Goal: Task Accomplishment & Management: Use online tool/utility

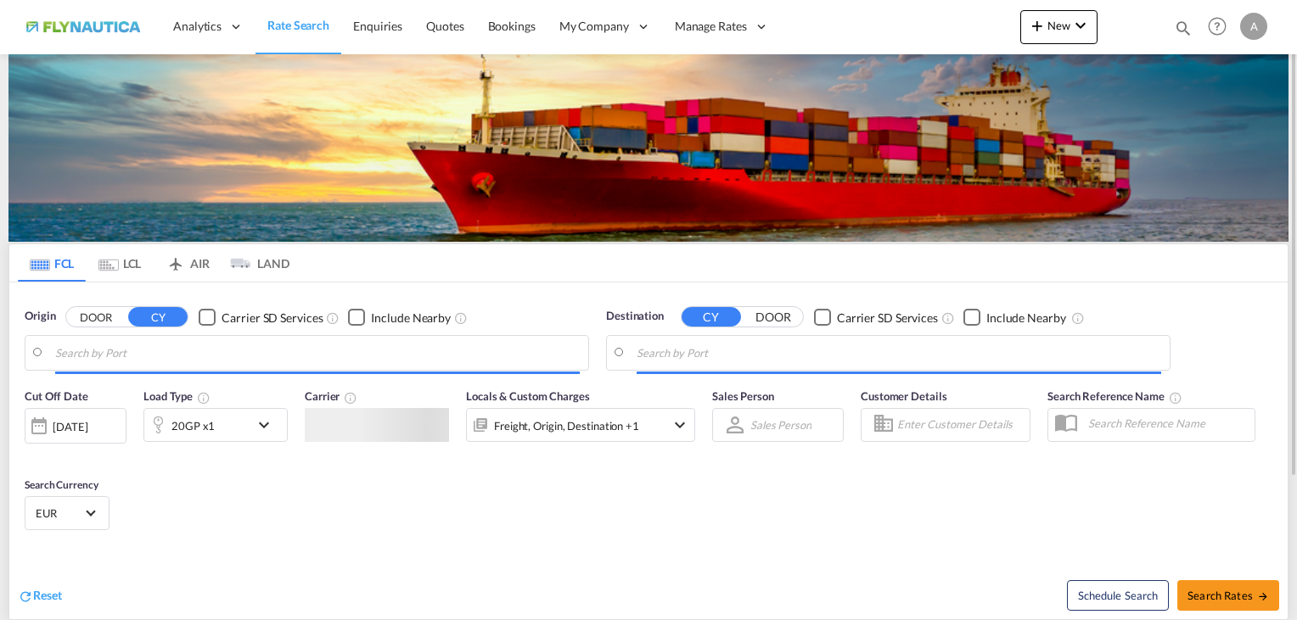
type input "[GEOGRAPHIC_DATA], [GEOGRAPHIC_DATA]"
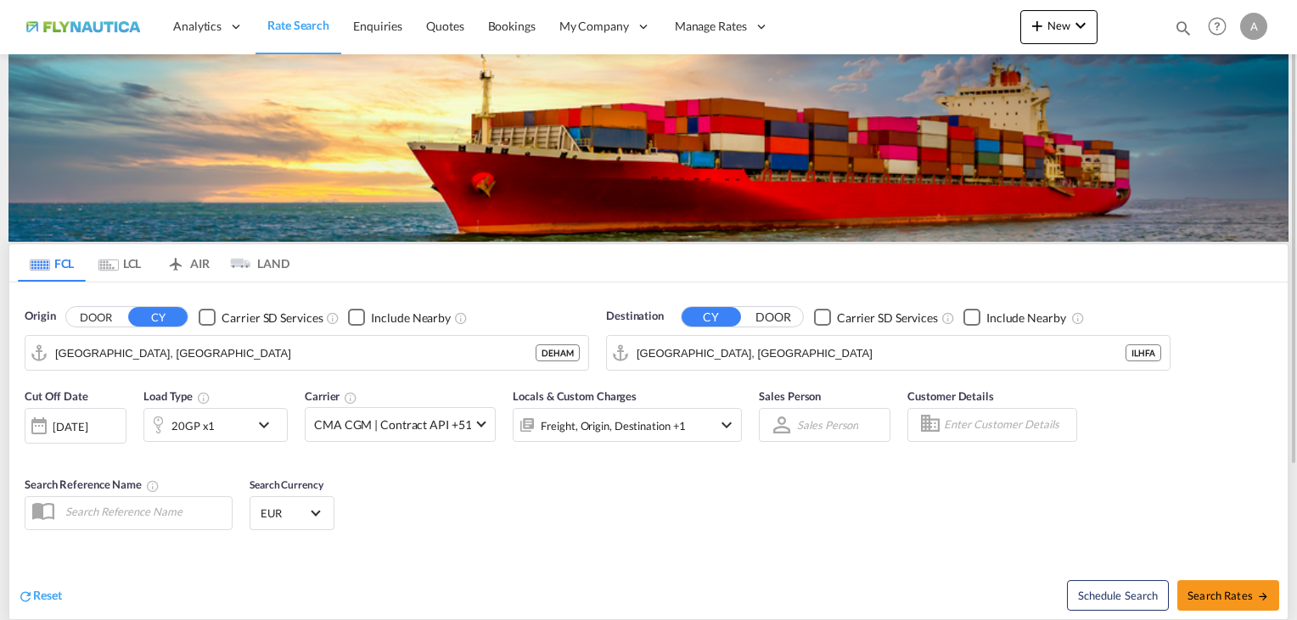
click at [1247, 24] on div "A" at bounding box center [1253, 26] width 27 height 27
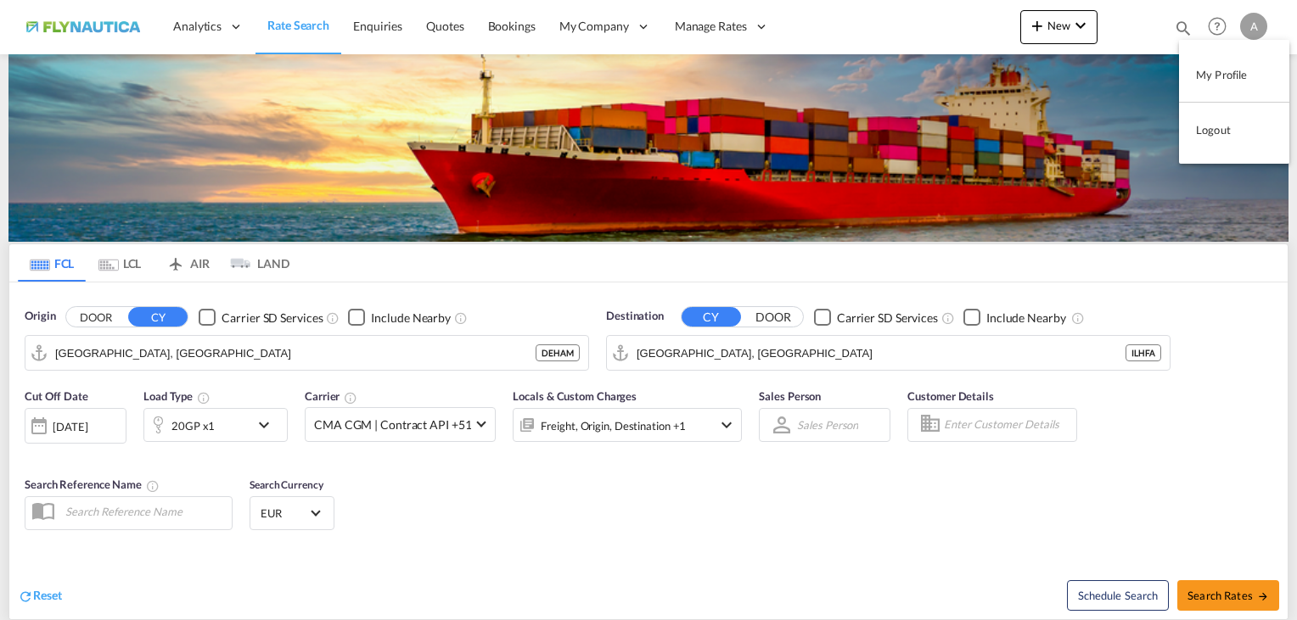
click at [1219, 132] on button "Logout" at bounding box center [1234, 130] width 110 height 34
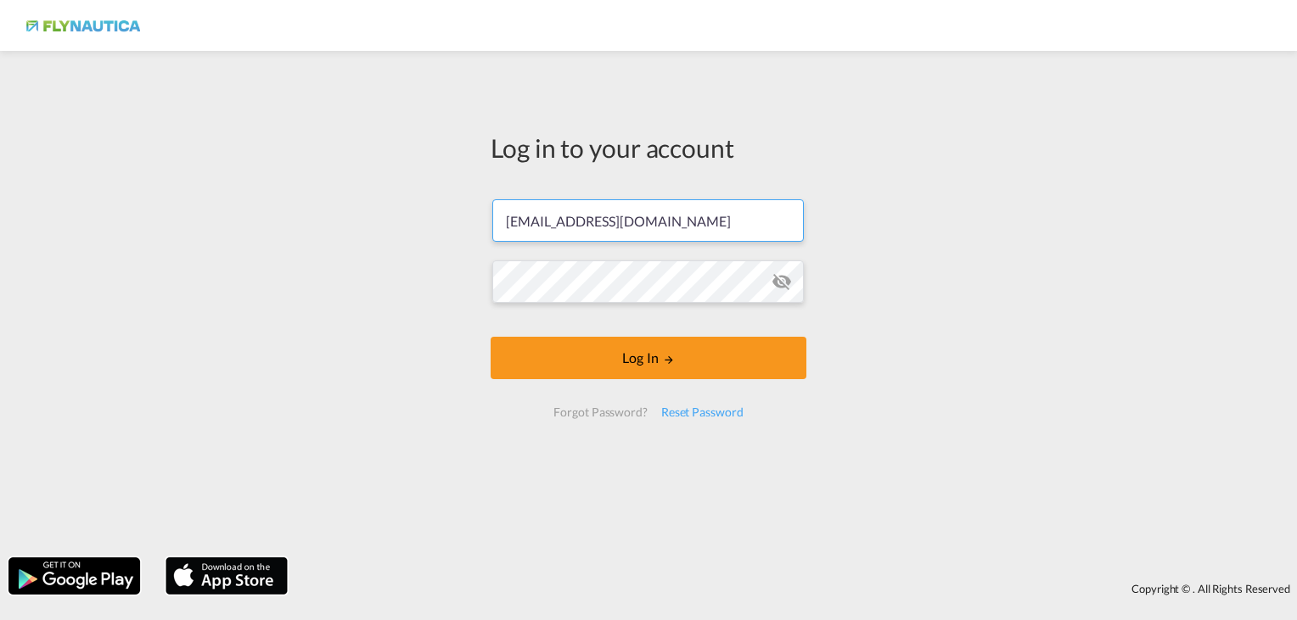
drag, startPoint x: 774, startPoint y: 221, endPoint x: 340, endPoint y: 216, distance: 433.6
click at [340, 216] on div "Log in to your account [PERSON_NAME][EMAIL_ADDRESS][DOMAIN_NAME] Log In Forgot …" at bounding box center [648, 304] width 1297 height 490
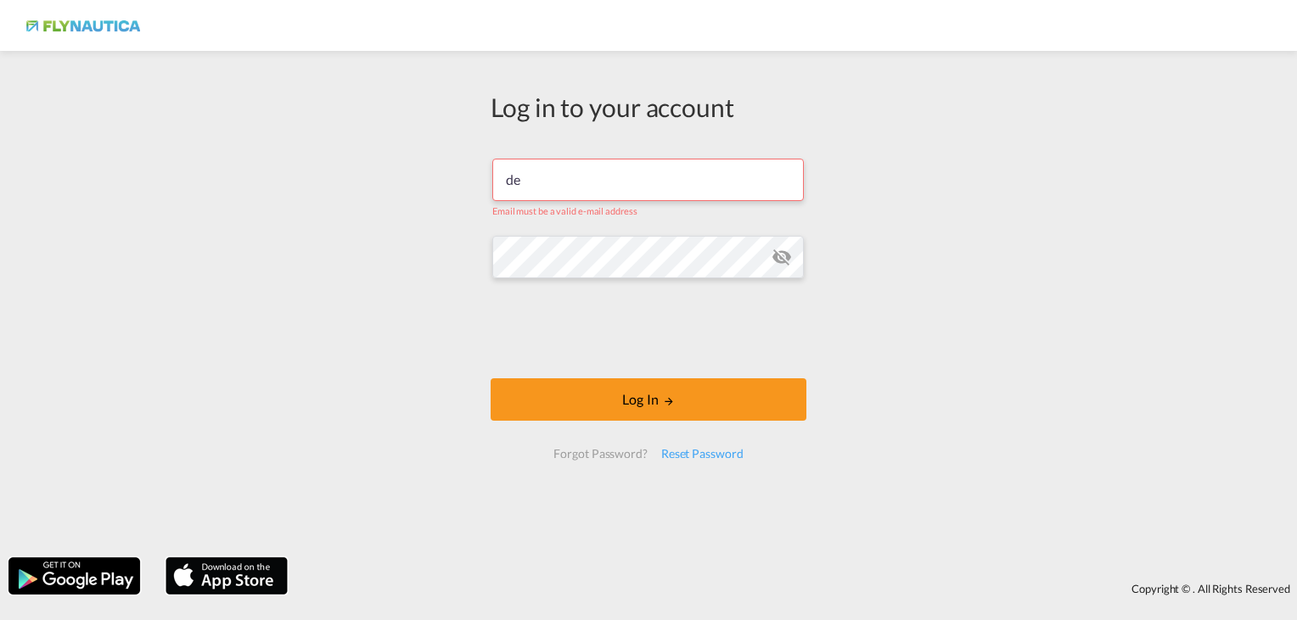
type input "[DOMAIN_NAME][EMAIL_ADDRESS][DOMAIN_NAME]"
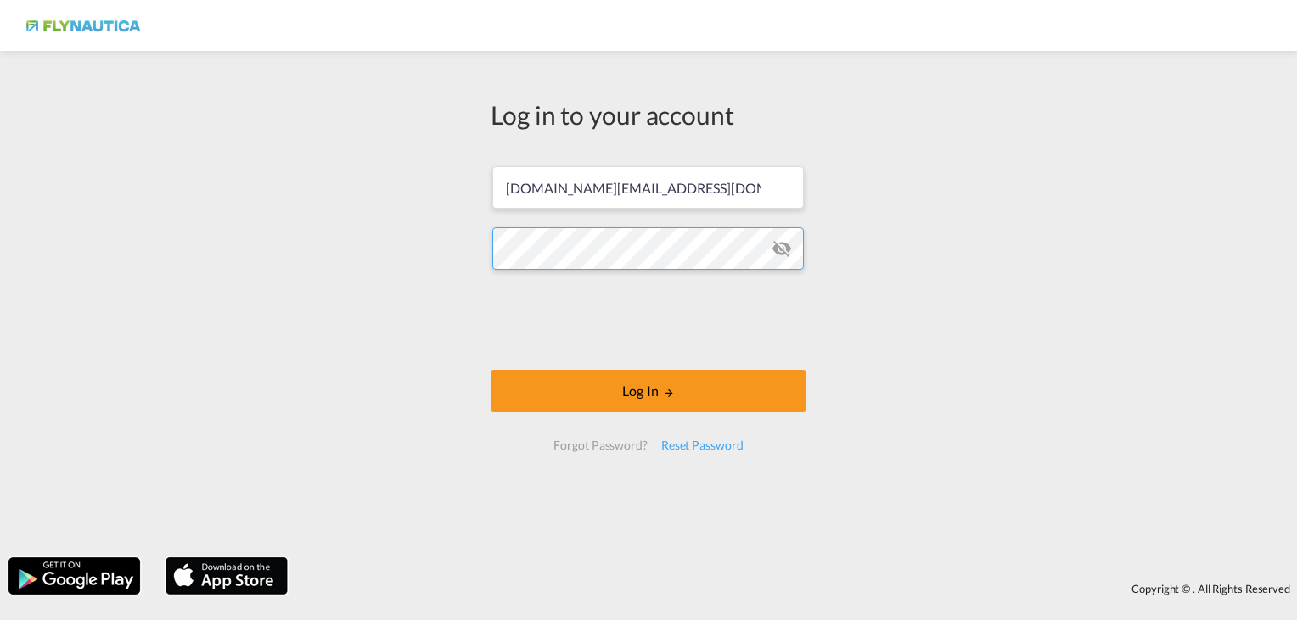
click at [371, 240] on div "Log in to your account [DOMAIN_NAME][EMAIL_ADDRESS][DOMAIN_NAME] Log In Forgot …" at bounding box center [648, 304] width 1297 height 490
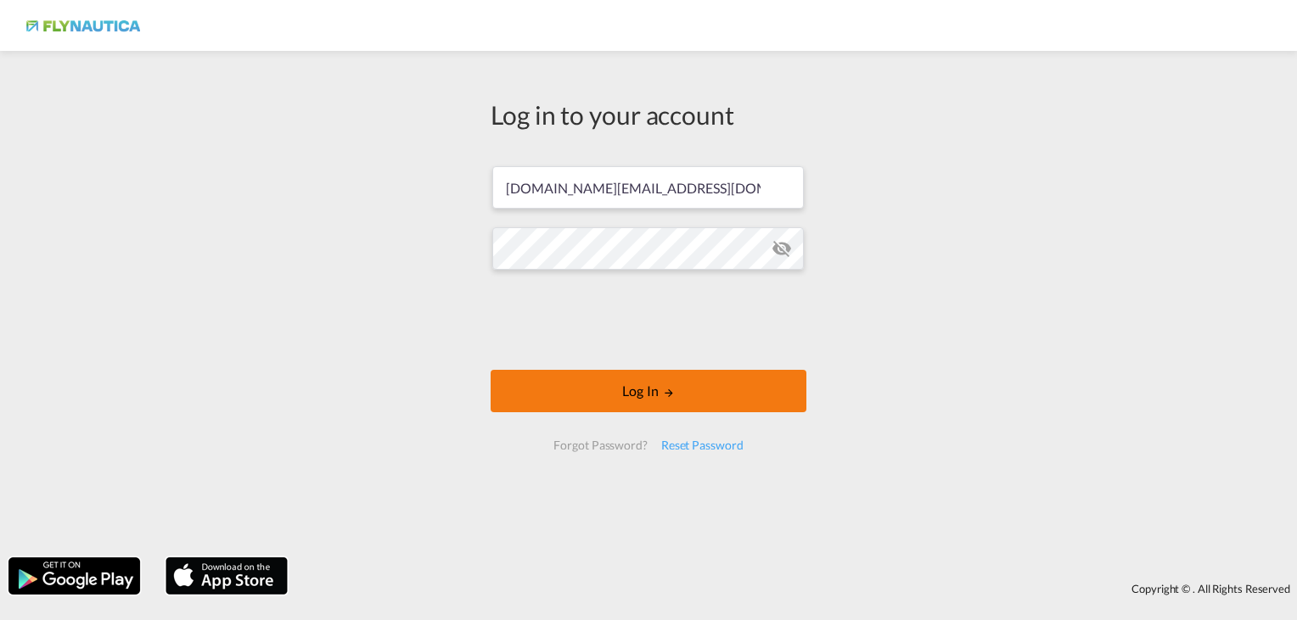
click at [608, 400] on button "Log In" at bounding box center [648, 391] width 316 height 42
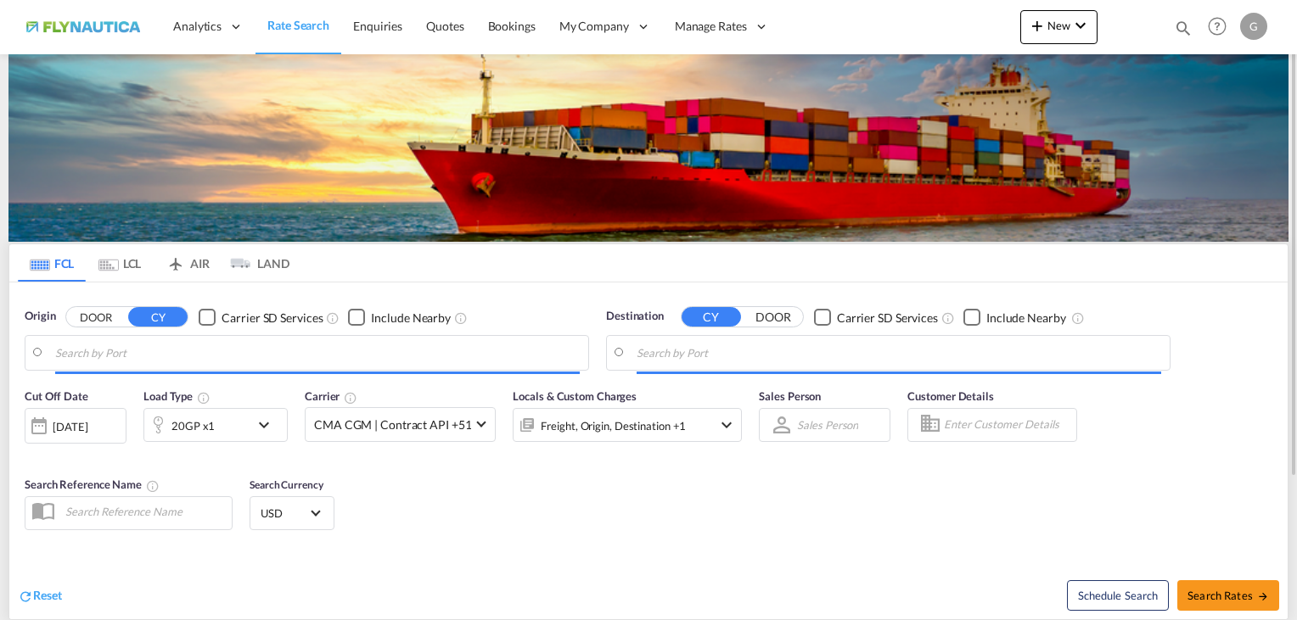
type input "[GEOGRAPHIC_DATA], [GEOGRAPHIC_DATA]"
type input "[GEOGRAPHIC_DATA], TWKHH"
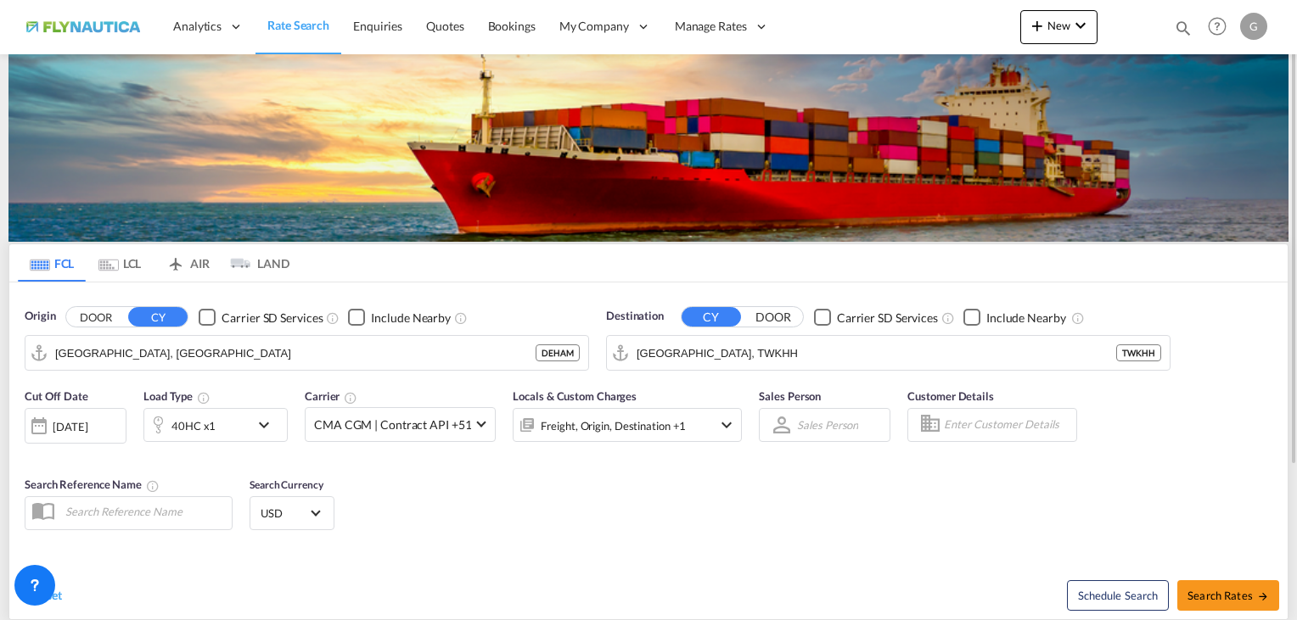
click at [1263, 26] on div "G" at bounding box center [1253, 26] width 27 height 27
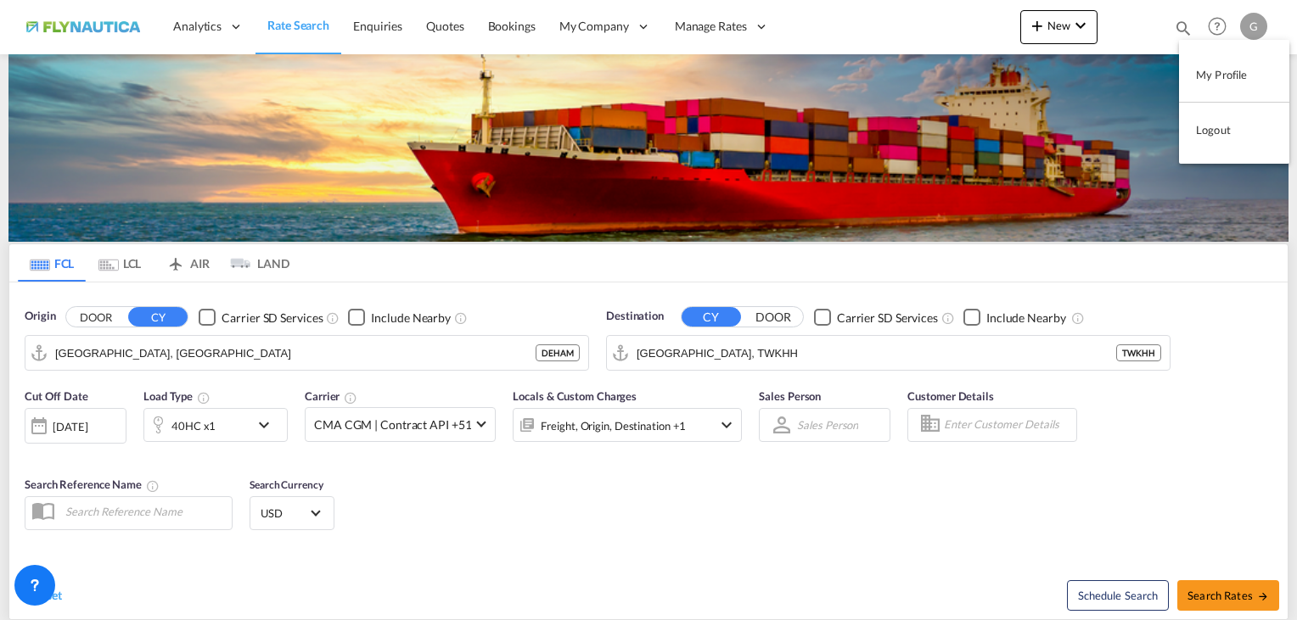
click at [1229, 123] on button "Logout" at bounding box center [1234, 130] width 110 height 34
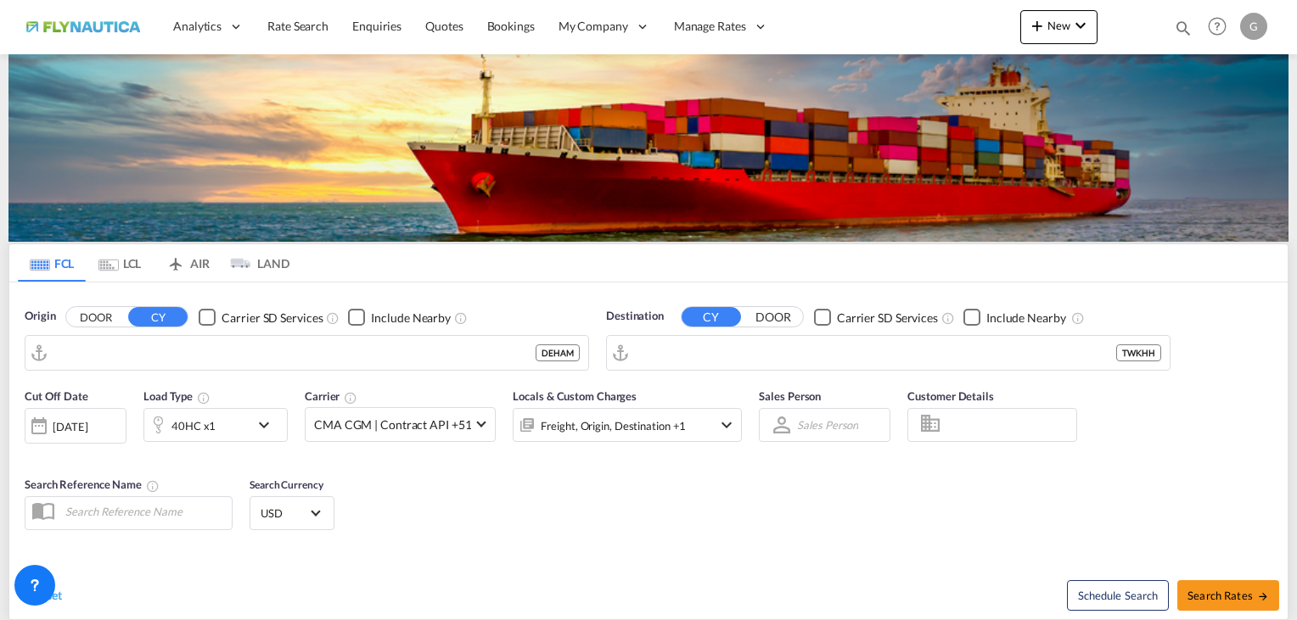
type input "[EMAIL_ADDRESS][DOMAIN_NAME]"
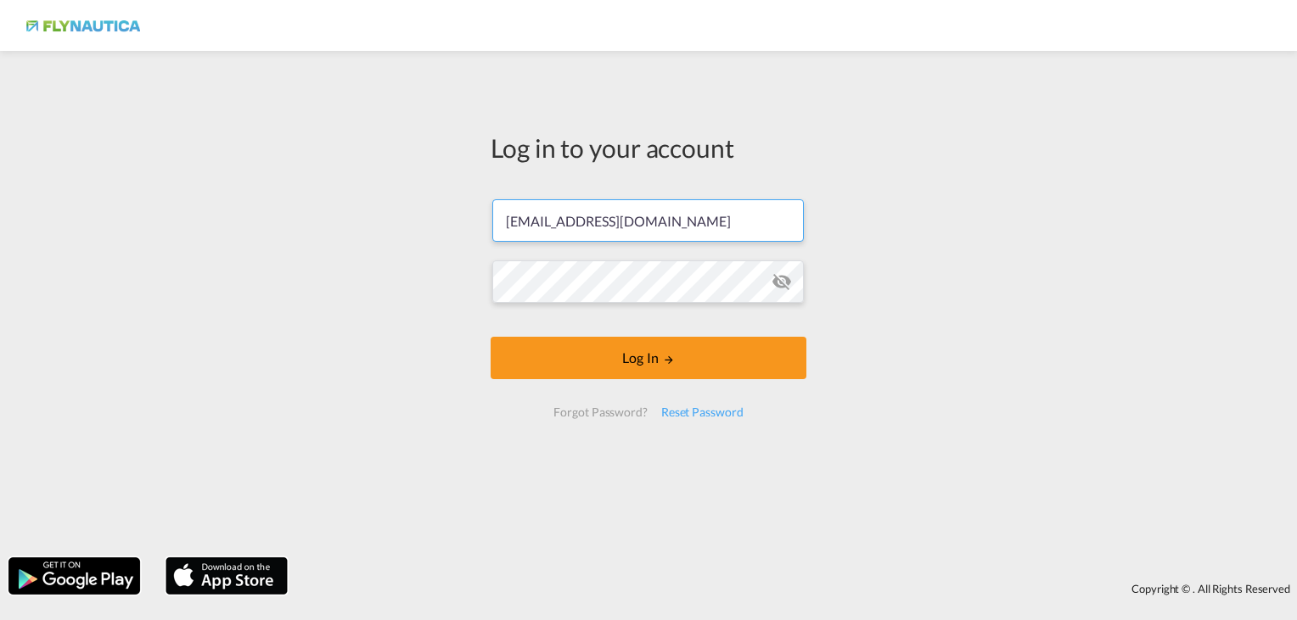
drag, startPoint x: 694, startPoint y: 215, endPoint x: 417, endPoint y: 213, distance: 277.5
click at [417, 213] on div "Log in to your account [PERSON_NAME][EMAIL_ADDRESS][DOMAIN_NAME] Log In Forgot …" at bounding box center [648, 304] width 1297 height 490
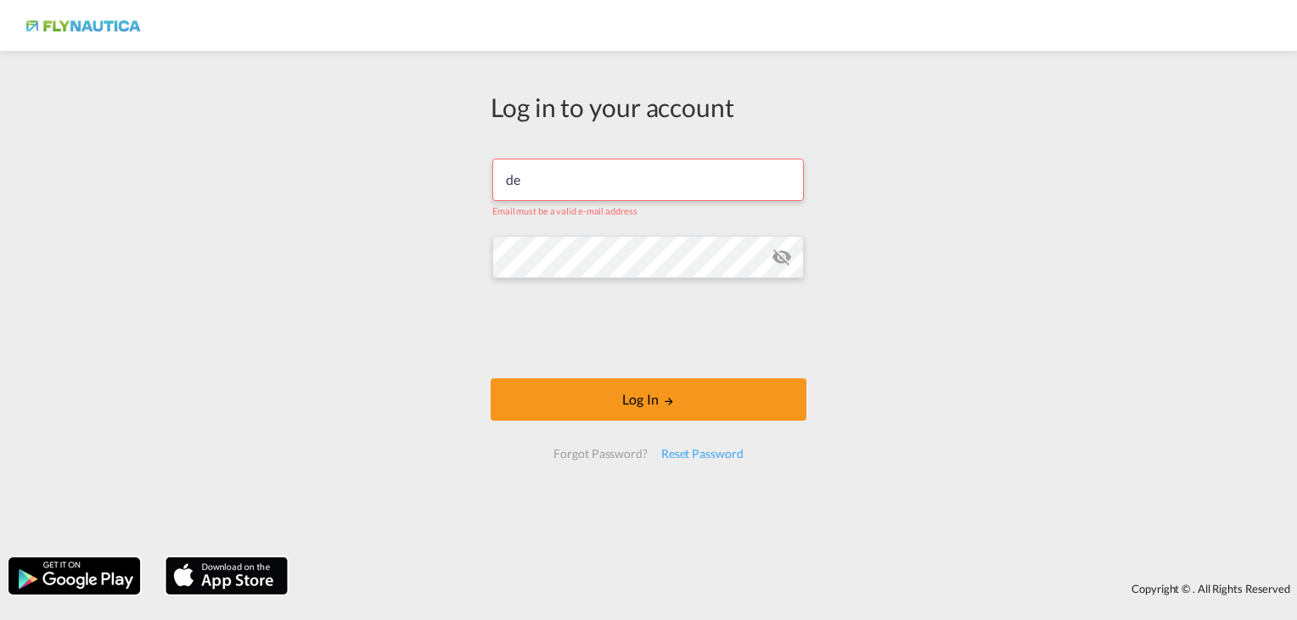
type input "[DOMAIN_NAME][EMAIL_ADDRESS][DOMAIN_NAME]"
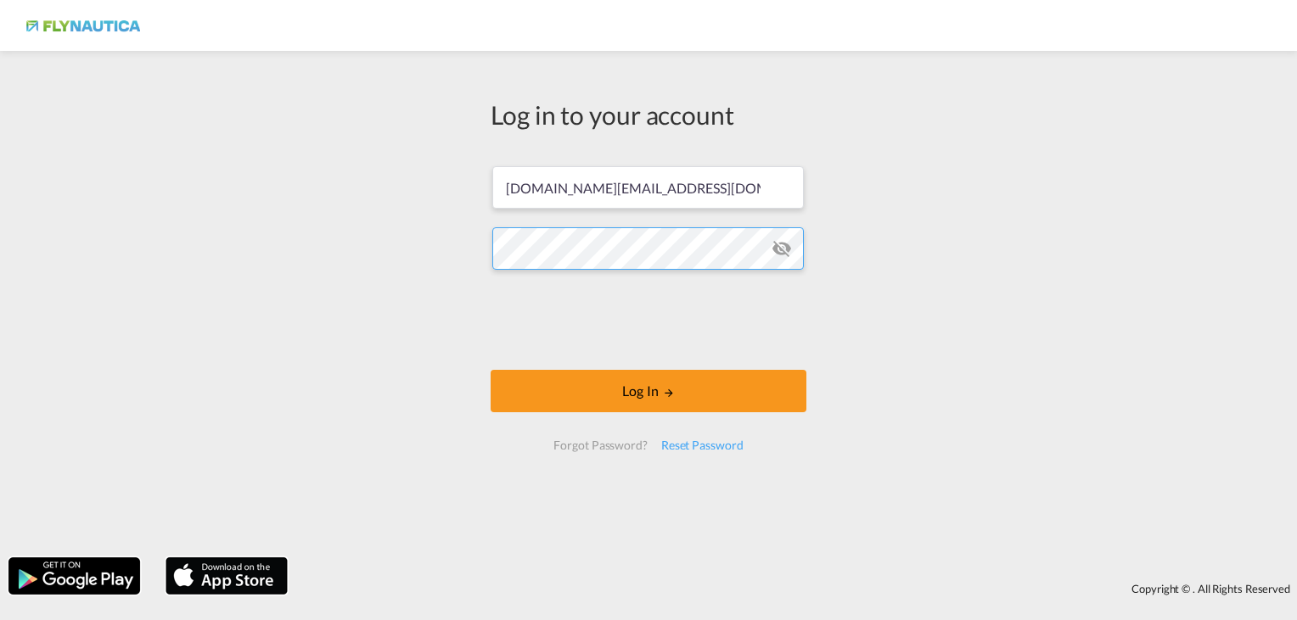
click at [411, 257] on div "Log in to your account [DOMAIN_NAME][EMAIL_ADDRESS][DOMAIN_NAME] Log In Forgot …" at bounding box center [648, 304] width 1297 height 490
click at [928, 303] on div "Log in to your account [DOMAIN_NAME][EMAIL_ADDRESS][DOMAIN_NAME] Log In Forgot …" at bounding box center [648, 304] width 1297 height 490
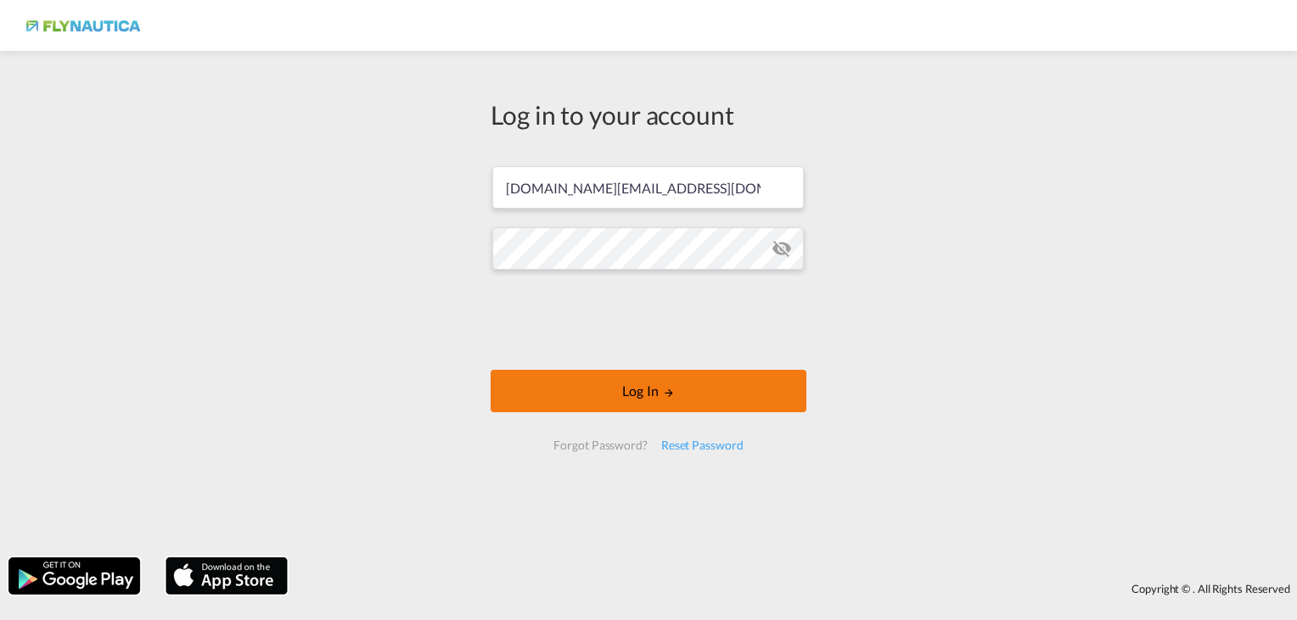
click at [583, 375] on button "Log In" at bounding box center [648, 391] width 316 height 42
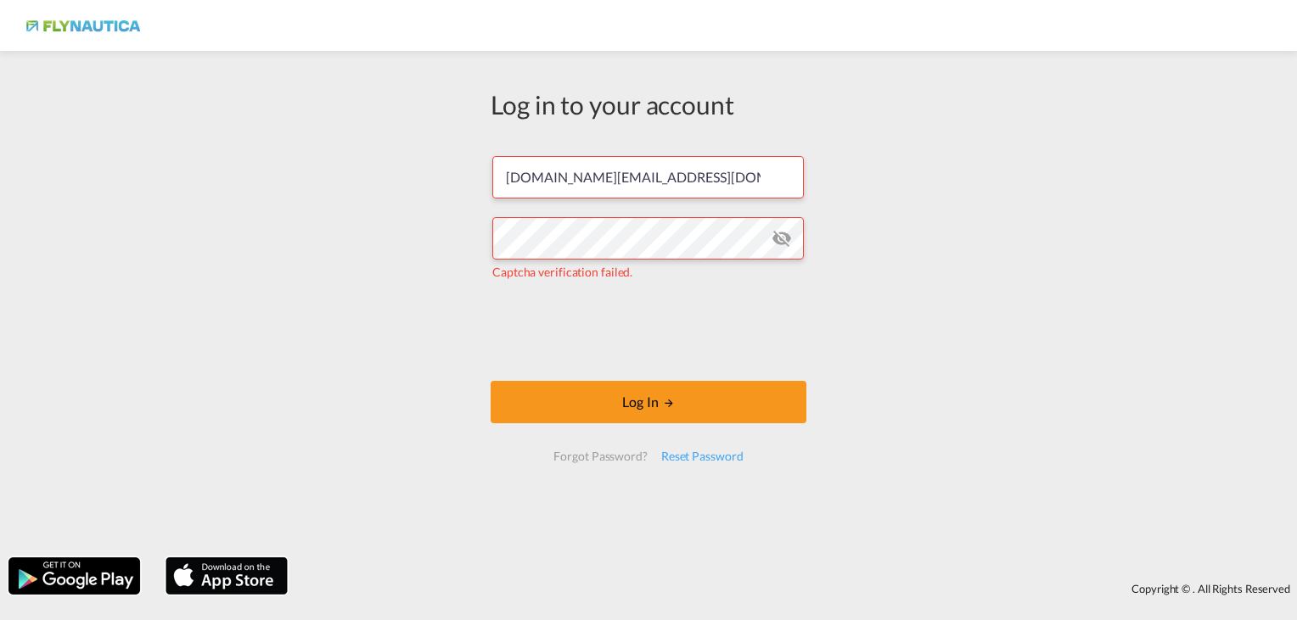
click at [789, 247] on md-icon "icon-eye-off" at bounding box center [781, 238] width 20 height 20
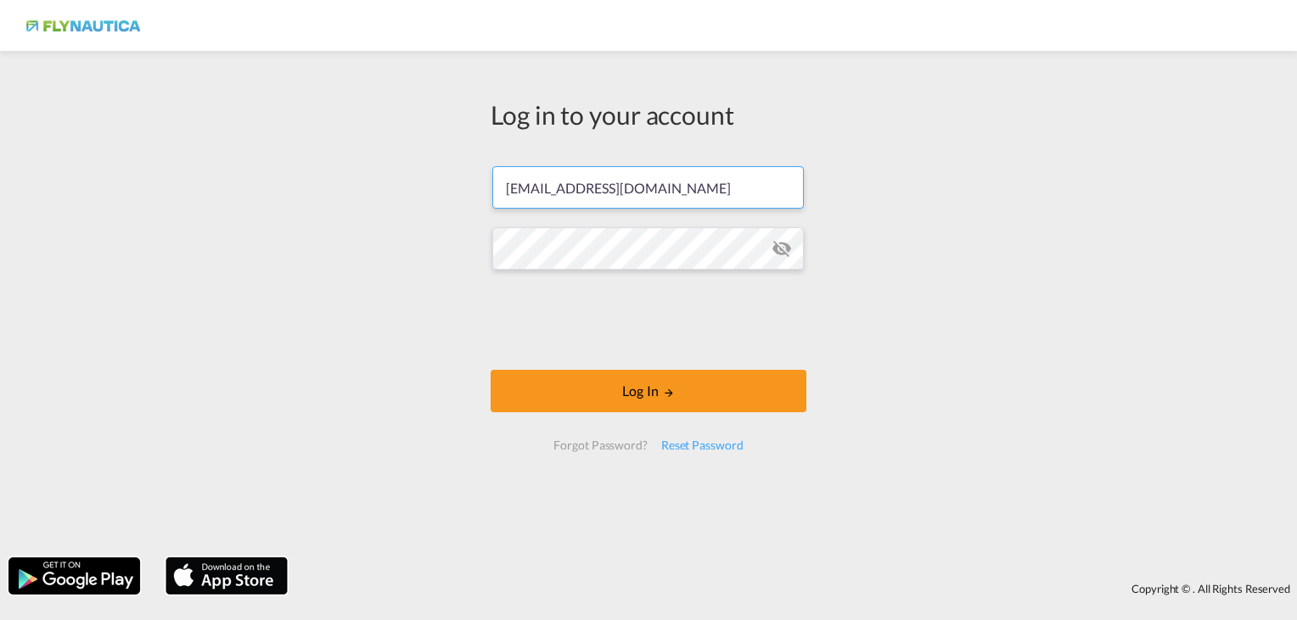
drag, startPoint x: 583, startPoint y: 183, endPoint x: 273, endPoint y: 152, distance: 311.3
click at [260, 154] on div "Log in to your account alina.iskaev@flynautica.com Password field is required L…" at bounding box center [648, 304] width 1297 height 490
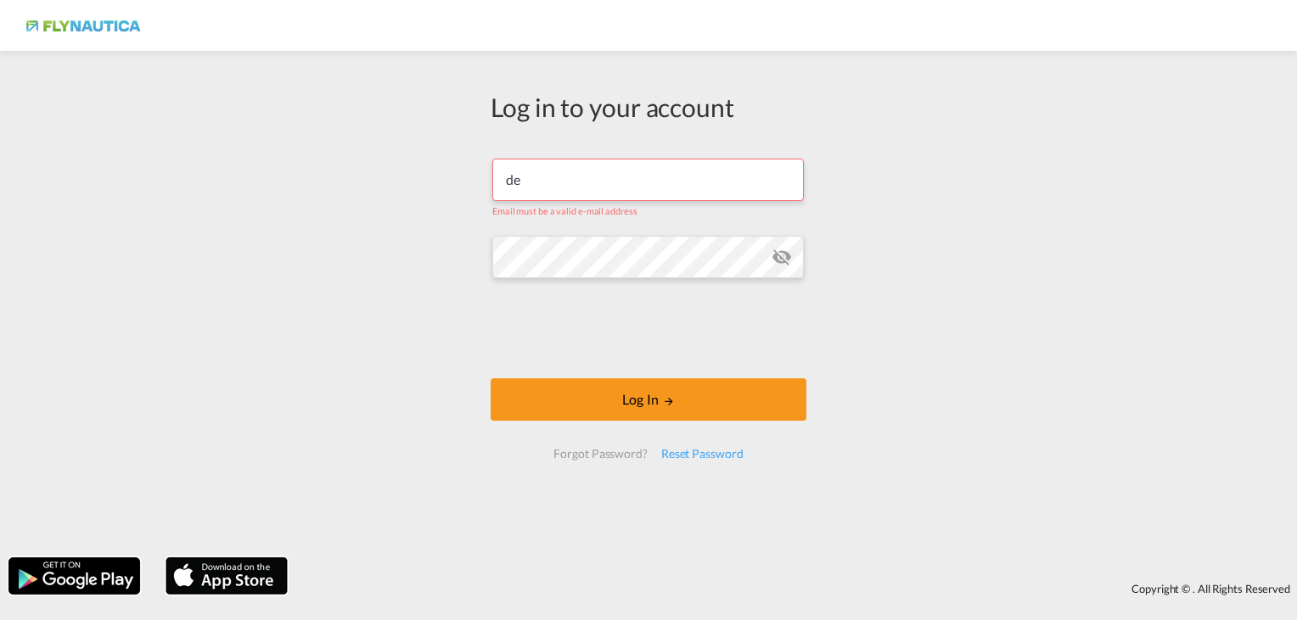
type input "[DOMAIN_NAME][EMAIL_ADDRESS][DOMAIN_NAME]"
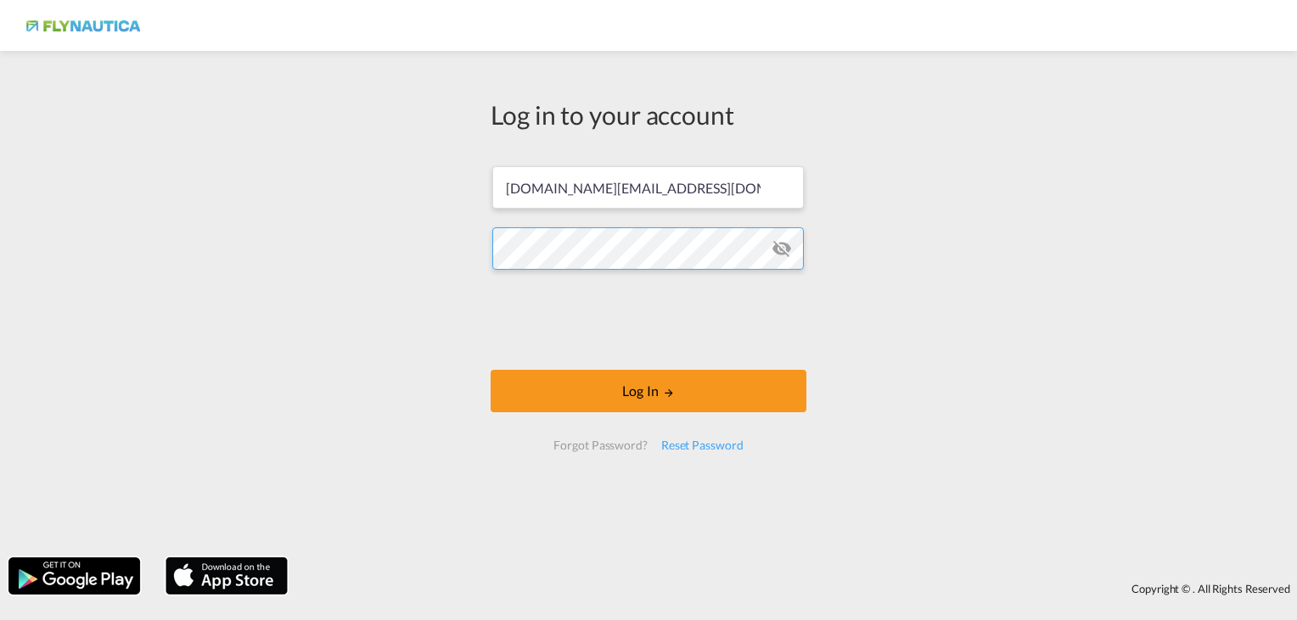
click at [412, 248] on div "Log in to your account [DOMAIN_NAME][EMAIL_ADDRESS][DOMAIN_NAME] Log In Forgot …" at bounding box center [648, 304] width 1297 height 490
click at [790, 253] on md-icon "icon-eye-off" at bounding box center [781, 248] width 20 height 20
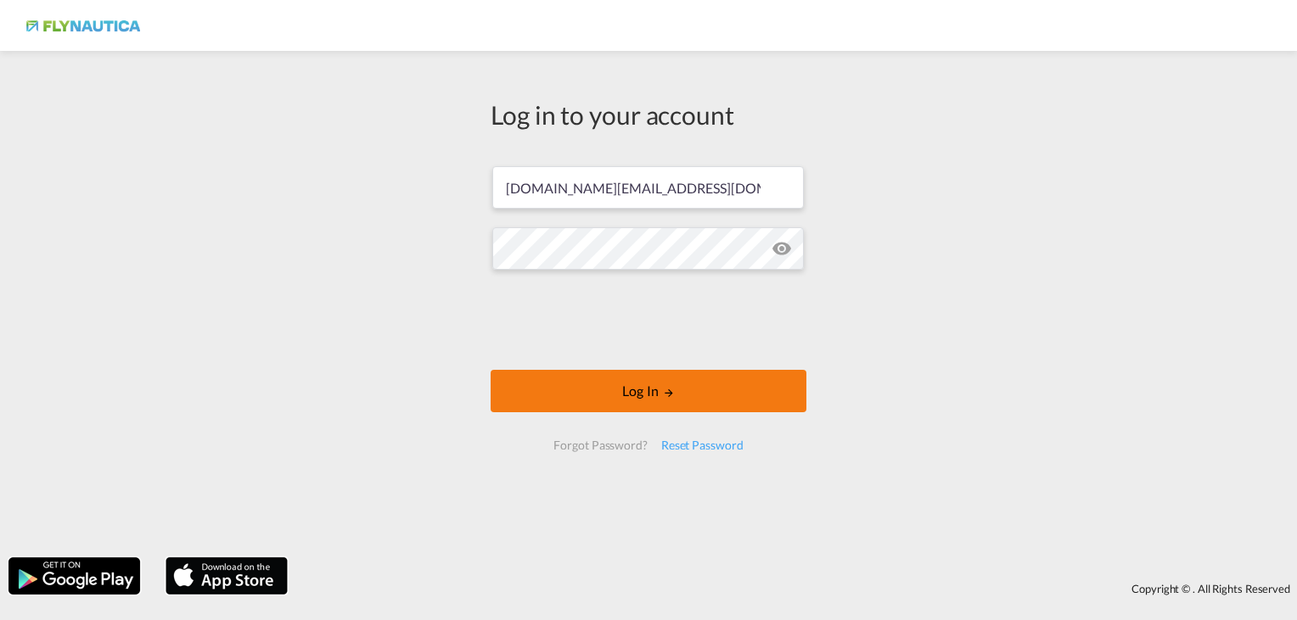
click at [600, 391] on button "Log In" at bounding box center [648, 391] width 316 height 42
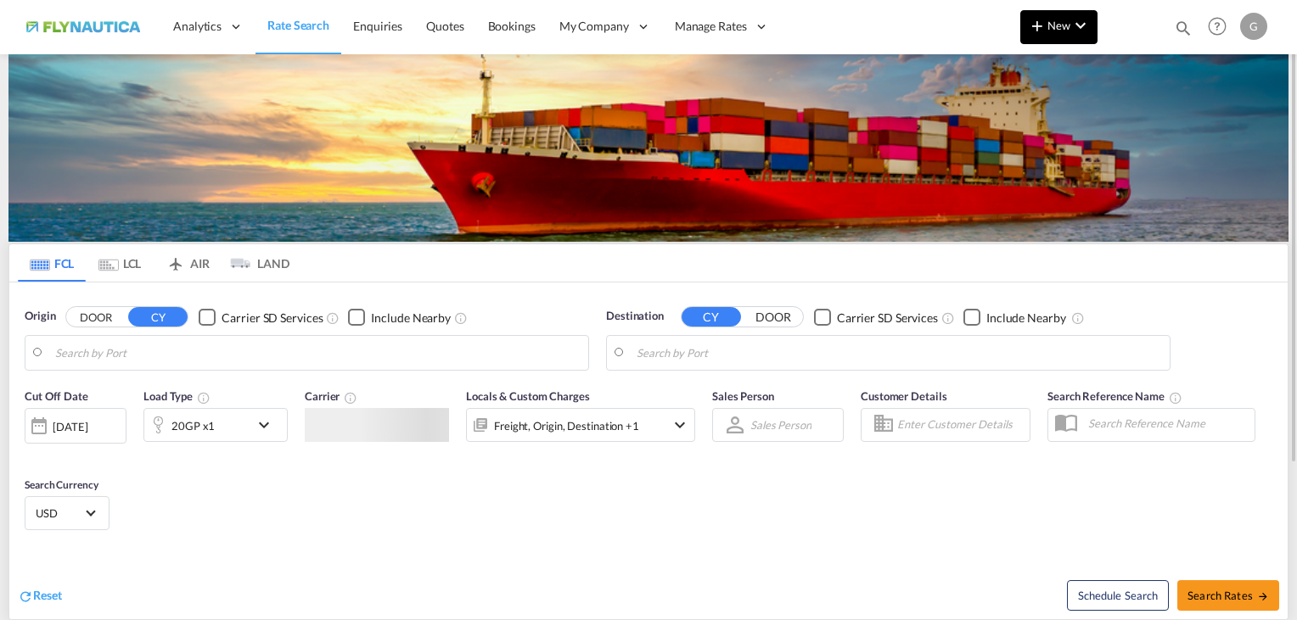
type input "[GEOGRAPHIC_DATA], [GEOGRAPHIC_DATA]"
type input "[GEOGRAPHIC_DATA], TWKHH"
